Goal: Check status: Check status

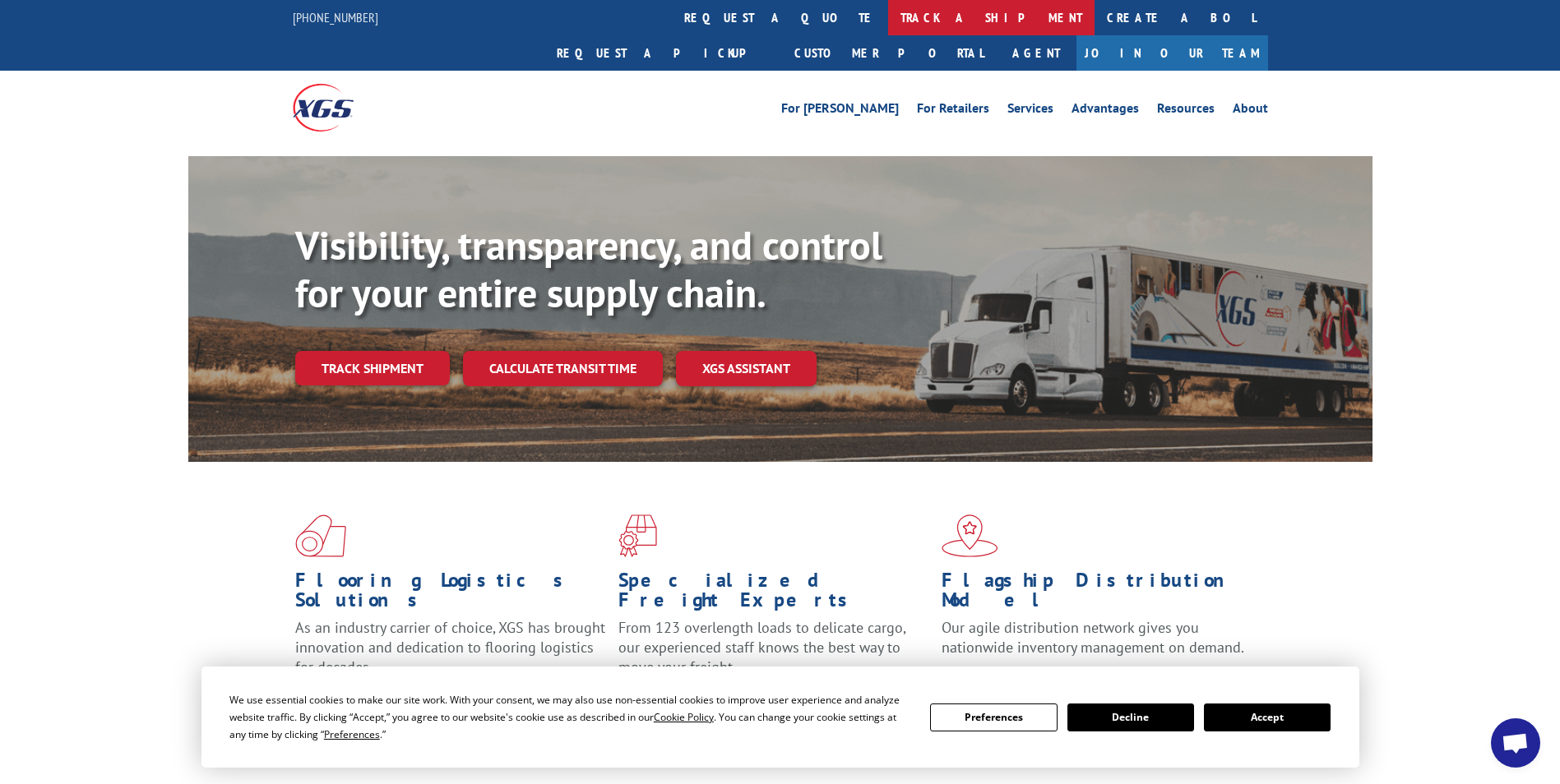
click at [888, 12] on link "track a shipment" at bounding box center [992, 17] width 207 height 36
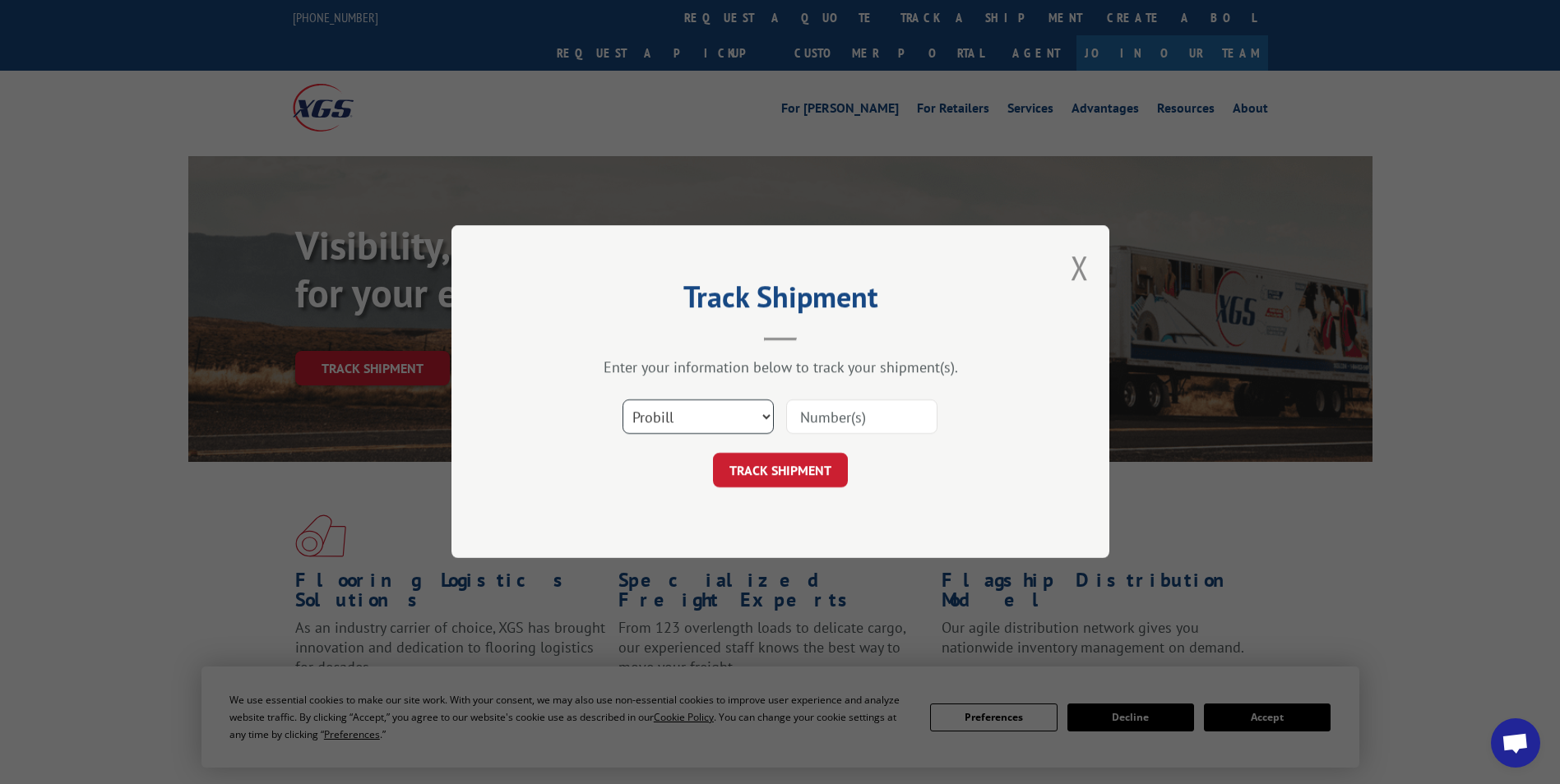
click at [757, 419] on select "Select category... Probill BOL PO" at bounding box center [697, 418] width 151 height 35
select select "bol"
click at [622, 401] on select "Select category... Probill BOL PO" at bounding box center [697, 418] width 151 height 35
click at [827, 425] on input at bounding box center [861, 418] width 151 height 35
click at [801, 421] on input at bounding box center [861, 418] width 151 height 35
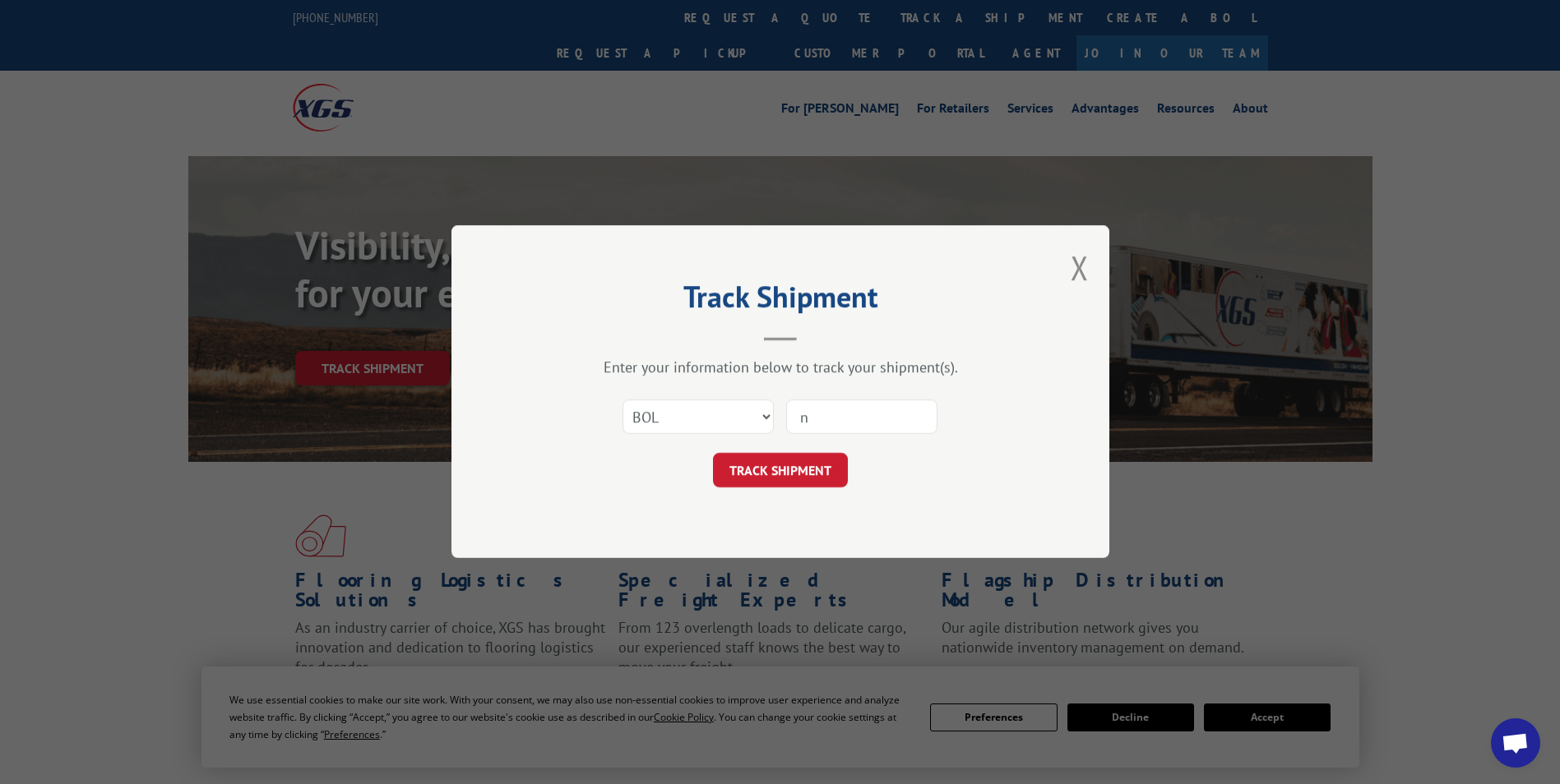
type input "n26685"
click at [797, 477] on button "TRACK SHIPMENT" at bounding box center [780, 471] width 135 height 35
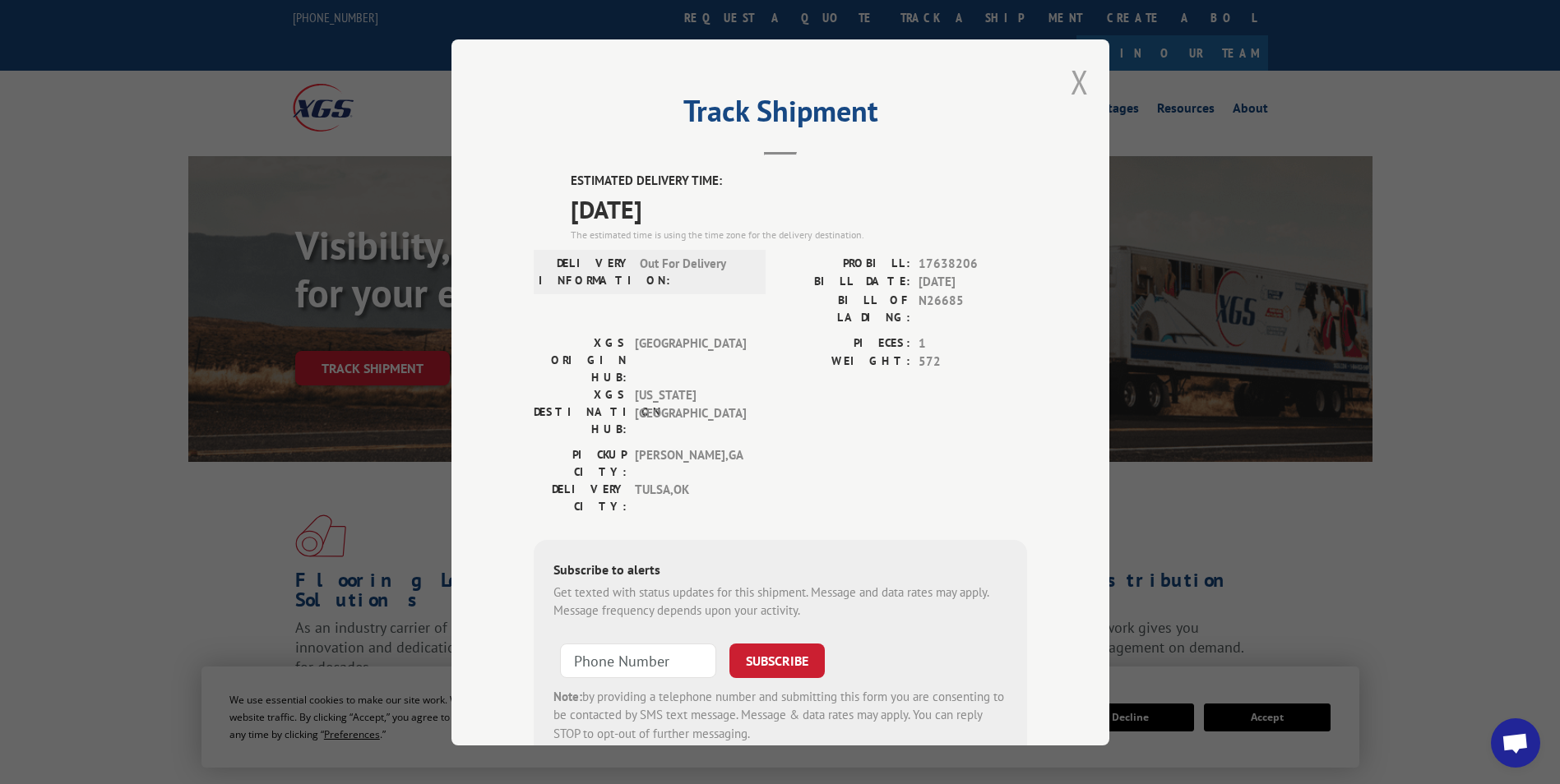
click at [1071, 87] on button "Close modal" at bounding box center [1080, 82] width 18 height 44
